Goal: Information Seeking & Learning: Learn about a topic

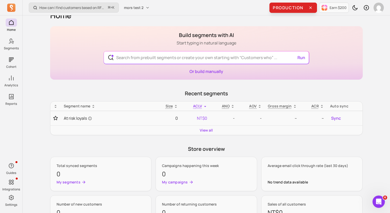
scroll to position [19, 0]
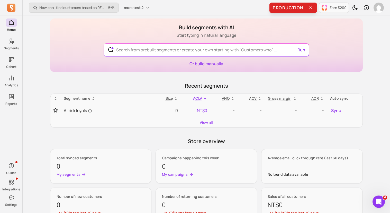
click at [70, 174] on p "My segments" at bounding box center [69, 174] width 24 height 5
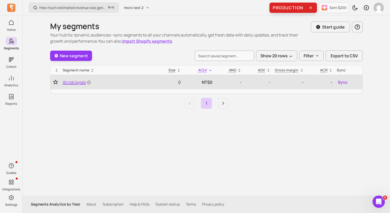
click at [78, 84] on span "At risk loyals" at bounding box center [77, 82] width 28 height 6
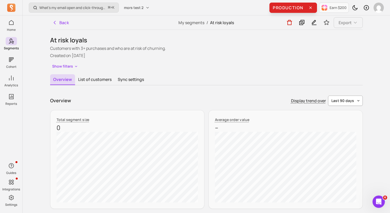
click at [340, 99] on span "last 90 days" at bounding box center [342, 100] width 23 height 5
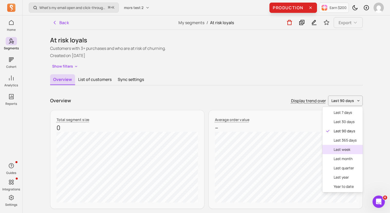
click at [340, 154] on div "last week" at bounding box center [342, 149] width 40 height 9
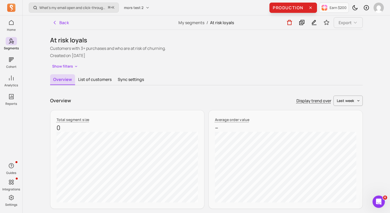
click at [199, 113] on div "Total segment size 0" at bounding box center [127, 159] width 154 height 99
click at [84, 82] on button "List of customers" at bounding box center [95, 79] width 40 height 11
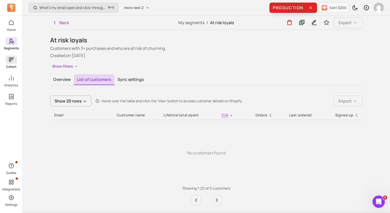
click at [7, 60] on span at bounding box center [11, 60] width 11 height 8
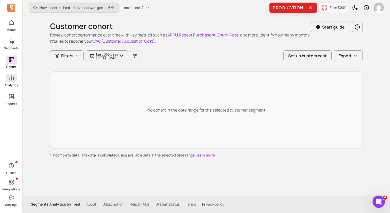
click at [14, 78] on span at bounding box center [11, 78] width 11 height 8
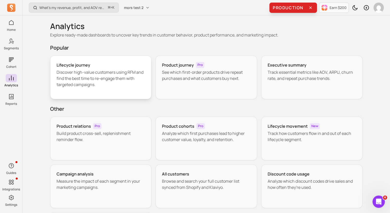
click at [100, 81] on p "Discover high-value customers using RFM and find the best time to re-engage the…" at bounding box center [101, 78] width 89 height 19
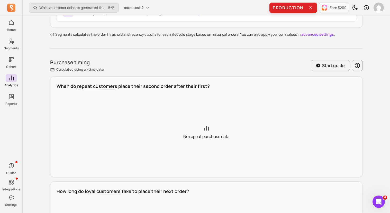
scroll to position [142, 0]
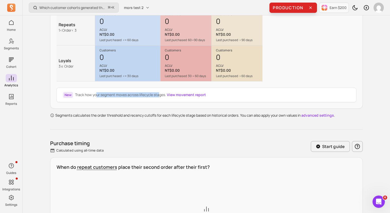
drag, startPoint x: 96, startPoint y: 93, endPoint x: 159, endPoint y: 93, distance: 63.2
click at [159, 93] on p "Track how your segment moves across lifecycle stages. View movement report" at bounding box center [140, 94] width 131 height 5
click at [173, 94] on link "View movement report" at bounding box center [186, 94] width 39 height 5
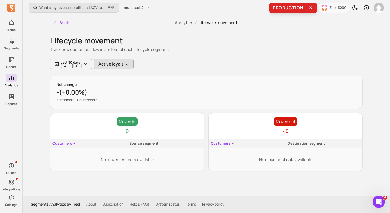
click at [127, 66] on button "Active loyals" at bounding box center [114, 64] width 40 height 11
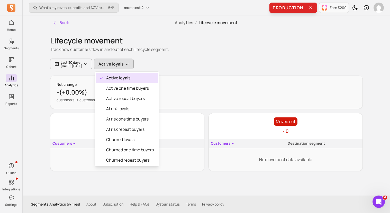
click at [127, 66] on button "Active loyals" at bounding box center [114, 64] width 40 height 11
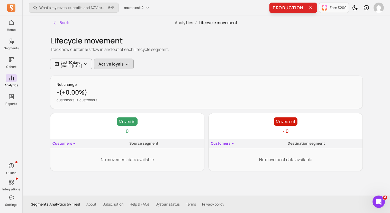
click at [129, 65] on button "Active loyals" at bounding box center [114, 64] width 40 height 11
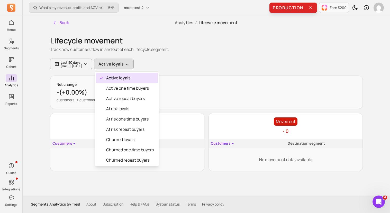
click at [208, 54] on div "Lifecycle movement Track how customers flow in and out of each lifecycle segmen…" at bounding box center [206, 100] width 312 height 141
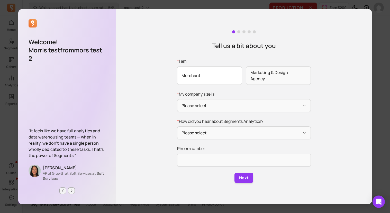
click at [205, 78] on span "Merchant" at bounding box center [209, 75] width 65 height 19
click at [0, 0] on input "* I am Merchant Marketing & Design Agency" at bounding box center [0, 0] width 0 height 0
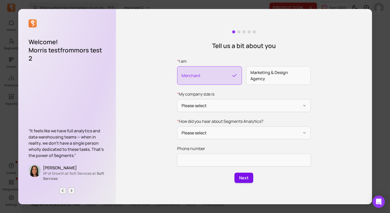
click at [243, 176] on button "Next" at bounding box center [243, 178] width 19 height 10
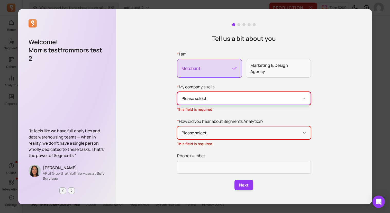
click at [204, 98] on button "Please select" at bounding box center [244, 98] width 134 height 13
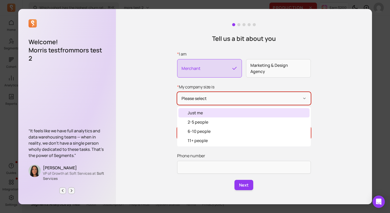
click at [203, 113] on div "Just me" at bounding box center [243, 112] width 131 height 9
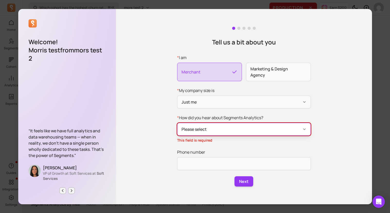
click at [203, 130] on button "Please select" at bounding box center [244, 129] width 134 height 13
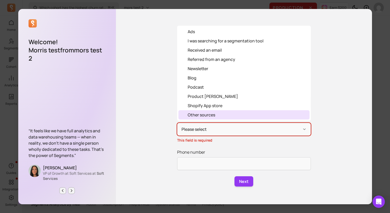
click at [203, 117] on div "Other sources" at bounding box center [201, 115] width 27 height 6
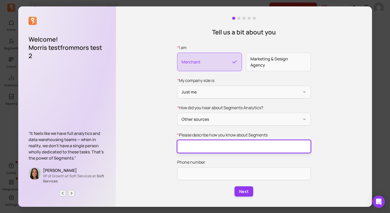
click at [215, 142] on input "* Please describe how you know about Segments" at bounding box center [244, 146] width 134 height 13
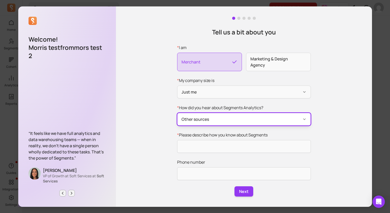
click at [217, 119] on button "Other sources" at bounding box center [244, 119] width 134 height 13
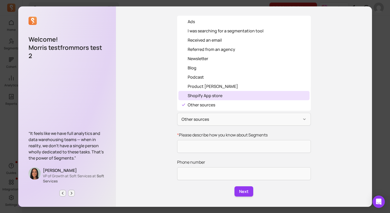
click at [212, 89] on div "Product [PERSON_NAME]" at bounding box center [243, 86] width 131 height 9
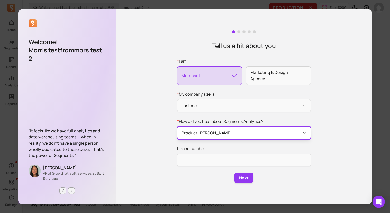
click at [210, 128] on button "Product [PERSON_NAME]" at bounding box center [244, 132] width 134 height 13
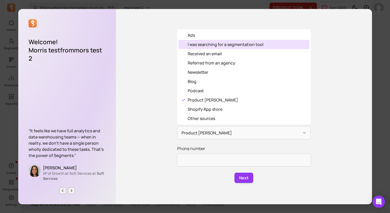
click at [208, 40] on div "I was searching for a segmentation tool" at bounding box center [243, 44] width 131 height 9
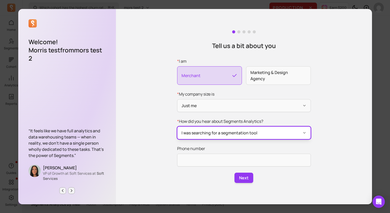
click at [207, 132] on button "I was searching for a segmentation tool" at bounding box center [244, 132] width 134 height 13
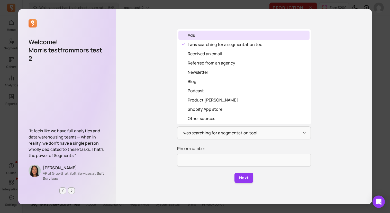
click at [203, 34] on div "Ads" at bounding box center [243, 35] width 131 height 9
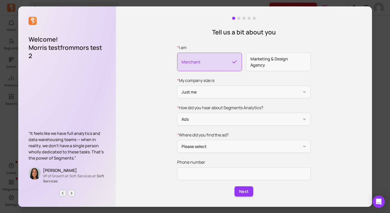
click at [212, 24] on div "Tell us a bit about you * I am Merchant Marketing & Design Agency * My company …" at bounding box center [244, 106] width 256 height 200
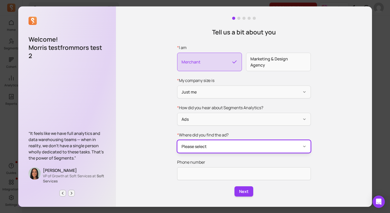
click at [230, 145] on button "Please select" at bounding box center [244, 146] width 134 height 13
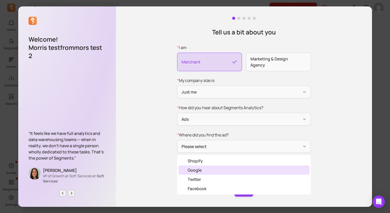
click at [226, 170] on div "Google" at bounding box center [243, 169] width 131 height 9
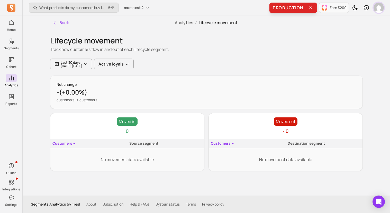
click at [380, 3] on img "button" at bounding box center [378, 8] width 10 height 10
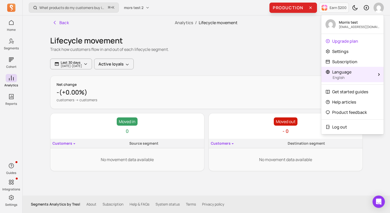
click at [354, 68] on button "Language English" at bounding box center [352, 74] width 62 height 15
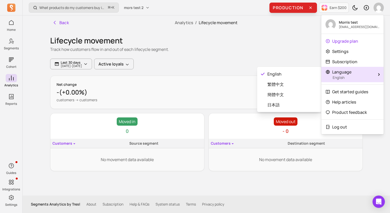
click at [280, 111] on div "English 繁體中文 簡體中文 日本語" at bounding box center [289, 89] width 64 height 45
click at [283, 107] on span "日本語" at bounding box center [292, 105] width 50 height 6
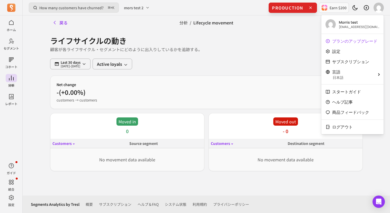
click at [70, 48] on p "顧客が各ライフサイクル・セグメントにどのように出入りしているかを追跡する。" at bounding box center [206, 49] width 312 height 6
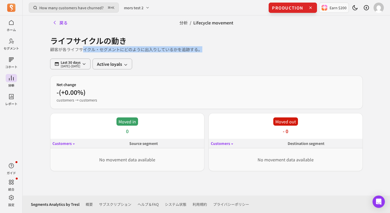
drag, startPoint x: 84, startPoint y: 52, endPoint x: 84, endPoint y: 45, distance: 7.5
click at [84, 45] on div "ライフサイクルの動き 顧客が各ライフサイクル・セグメントにどのように出入りしているかを追跡する。" at bounding box center [206, 44] width 312 height 29
click at [84, 45] on h1 "ライフサイクルの動き" at bounding box center [206, 40] width 312 height 9
click at [64, 25] on button "戻る" at bounding box center [60, 22] width 20 height 10
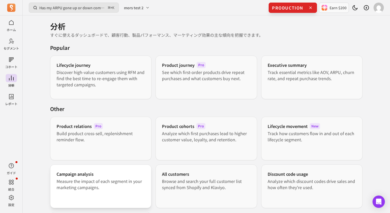
click at [86, 174] on h3 "Campaign analysis" at bounding box center [75, 174] width 37 height 6
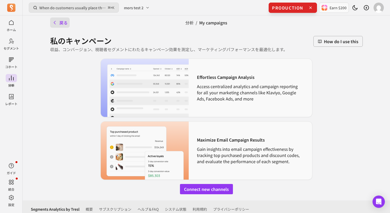
click at [63, 26] on button "戻る" at bounding box center [60, 22] width 20 height 10
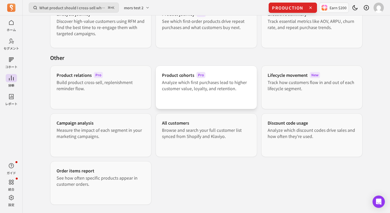
scroll to position [67, 0]
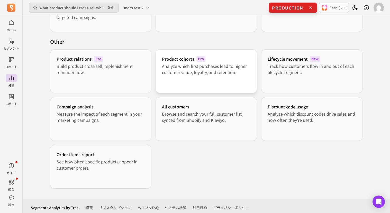
click at [227, 77] on div "Product cohorts Pro Analyze which first purchases lead to higher customer value…" at bounding box center [206, 71] width 102 height 44
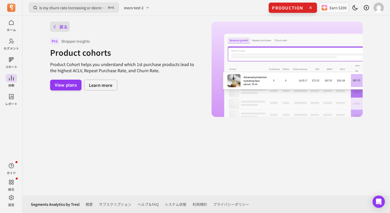
click at [63, 25] on button "戻る" at bounding box center [60, 27] width 20 height 10
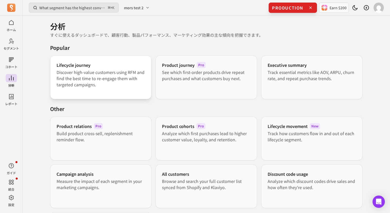
click at [89, 72] on p "Discover high-value customers using RFM and find the best time to re-engage the…" at bounding box center [101, 78] width 89 height 19
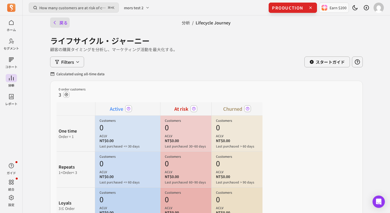
click at [61, 24] on button "戻る" at bounding box center [60, 22] width 20 height 10
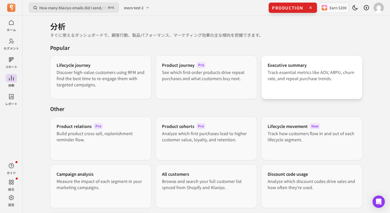
click at [311, 83] on div "Executive summary Track essential metrics like AOV, ARPU, churn rate, and repea…" at bounding box center [312, 78] width 102 height 44
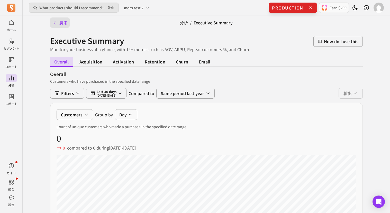
click at [63, 26] on button "戻る" at bounding box center [60, 22] width 20 height 10
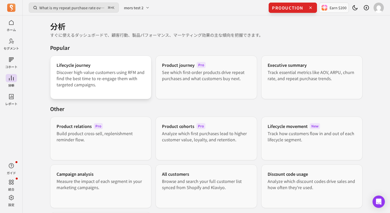
click at [123, 70] on p "Discover high-value customers using RFM and find the best time to re-engage the…" at bounding box center [101, 78] width 89 height 19
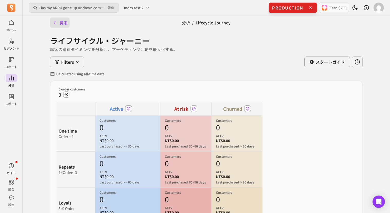
click at [61, 24] on button "戻る" at bounding box center [60, 22] width 20 height 10
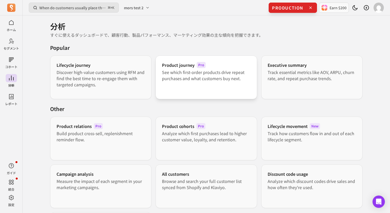
click at [178, 71] on p "See which first-order products drive repeat purchases and what customers buy ne…" at bounding box center [206, 75] width 89 height 12
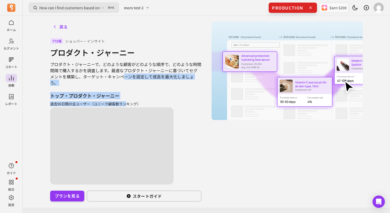
drag, startPoint x: 128, startPoint y: 76, endPoint x: 127, endPoint y: 104, distance: 28.0
click at [127, 104] on div "戻る プロ版 ショッパー・インサイト プロダクト・ジャーニー プロダクト・ジャーニーで、どのような顧客がどのような順序で、どのような時間間隔で購入するかを調査…" at bounding box center [125, 112] width 151 height 180
click at [127, 104] on p "過去90日間の全ユーザー（ユニーク顧客数ランキング）" at bounding box center [125, 103] width 151 height 5
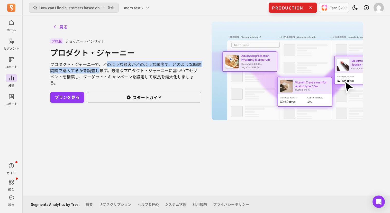
drag, startPoint x: 105, startPoint y: 72, endPoint x: 105, endPoint y: 59, distance: 12.8
click at [105, 59] on div "戻る プロ版 ショッパー・インサイト プロダクト・ジャーニー プロダクト・ジャーニーで、どのような顧客がどのような順序で、どのような時間間隔で購入するかを調査…" at bounding box center [125, 71] width 151 height 98
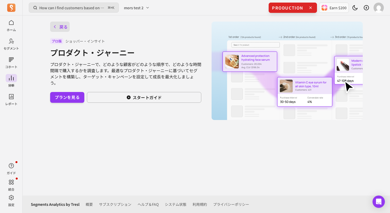
click at [65, 24] on button "戻る" at bounding box center [60, 27] width 20 height 10
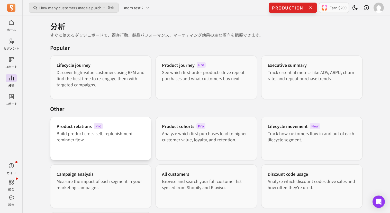
click at [128, 150] on div "Product relations Pro Build product cross-sell, replenishment reminder flow." at bounding box center [101, 139] width 102 height 44
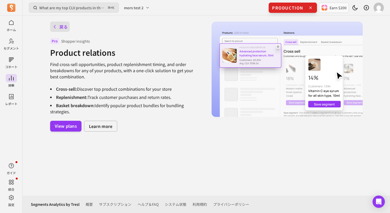
click at [62, 23] on button "戻る" at bounding box center [60, 27] width 20 height 10
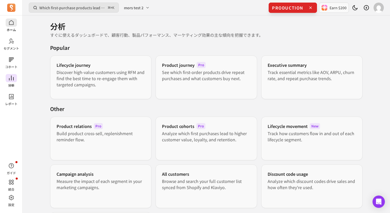
click at [6, 22] on span at bounding box center [11, 23] width 11 height 8
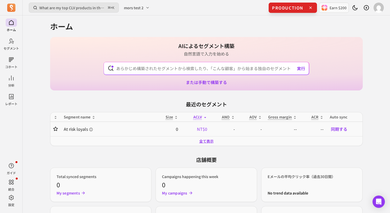
click at [206, 141] on link "全て表示" at bounding box center [206, 141] width 14 height 5
